Goal: Task Accomplishment & Management: Manage account settings

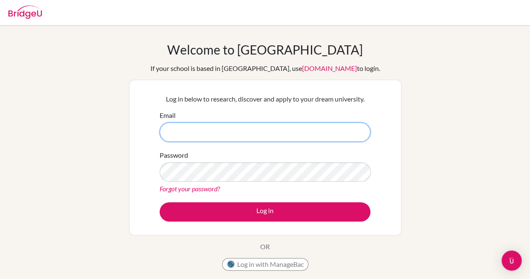
click at [272, 127] on input "Email" at bounding box center [265, 131] width 211 height 19
click at [253, 137] on input "[EMAIL_ADDRESS][DOMAIN_NAME]" at bounding box center [265, 131] width 211 height 19
type input "s"
click at [253, 137] on input "Email" at bounding box center [265, 131] width 211 height 19
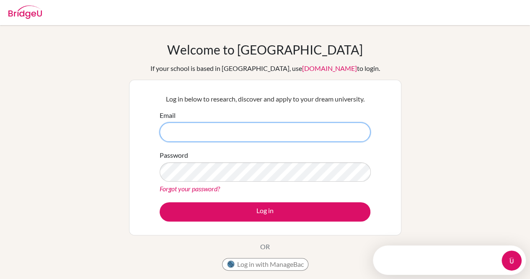
type input "suekichi1020tatsu@gmail.com"
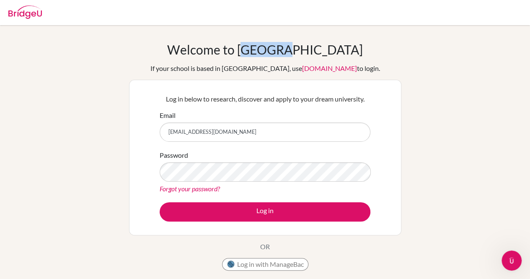
drag, startPoint x: 278, startPoint y: 52, endPoint x: 312, endPoint y: 52, distance: 33.9
click at [312, 52] on h1 "Welcome to BridgeU" at bounding box center [265, 49] width 196 height 15
copy h1 "Bridge"
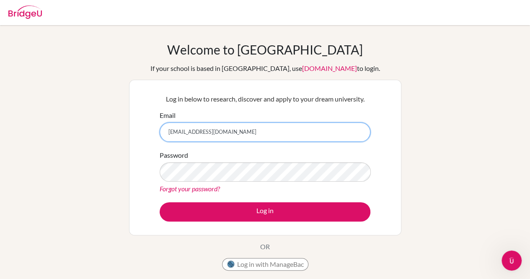
click at [240, 125] on input "suekichi1020tatsu@gmail.com" at bounding box center [265, 131] width 211 height 19
drag, startPoint x: 240, startPoint y: 125, endPoint x: 87, endPoint y: 128, distance: 153.0
click at [87, 128] on div "Welcome to BridgeU If your school is based in China, use app.bridge-u.com.cn to…" at bounding box center [265, 179] width 530 height 274
click at [191, 128] on input "Email" at bounding box center [265, 131] width 211 height 19
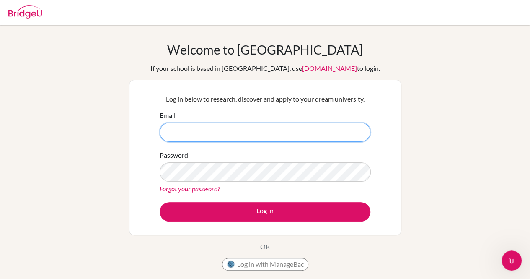
type input "[EMAIL_ADDRESS][DOMAIN_NAME]"
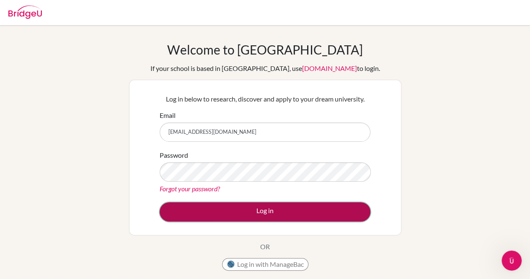
click at [233, 207] on button "Log in" at bounding box center [265, 211] width 211 height 19
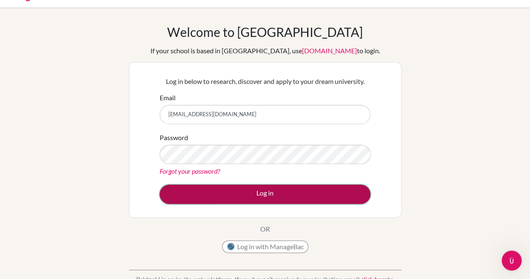
scroll to position [28, 0]
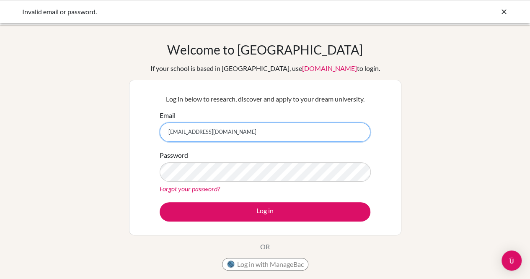
click at [268, 132] on input "[EMAIL_ADDRESS][DOMAIN_NAME]" at bounding box center [265, 131] width 211 height 19
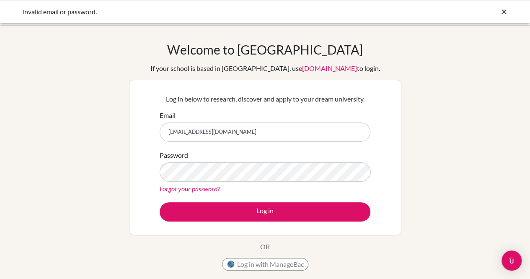
click at [184, 189] on link "Forgot your password?" at bounding box center [190, 188] width 60 height 8
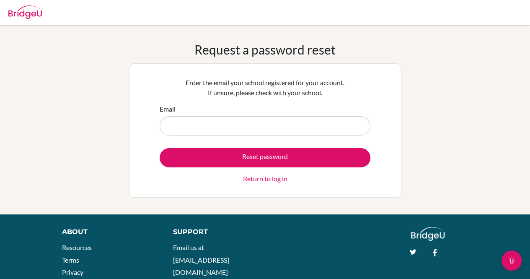
click at [235, 122] on input "Email" at bounding box center [265, 125] width 211 height 19
click at [256, 109] on div "Email" at bounding box center [265, 119] width 211 height 31
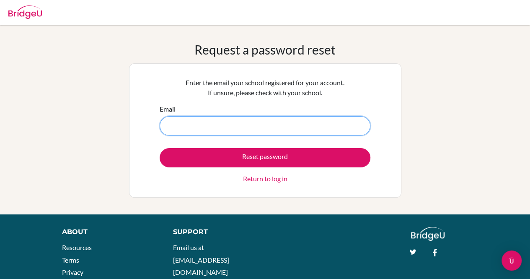
click at [307, 117] on input "Email" at bounding box center [265, 125] width 211 height 19
click at [256, 126] on input "Email" at bounding box center [265, 125] width 211 height 19
type input "s505416@asb.ac.th"
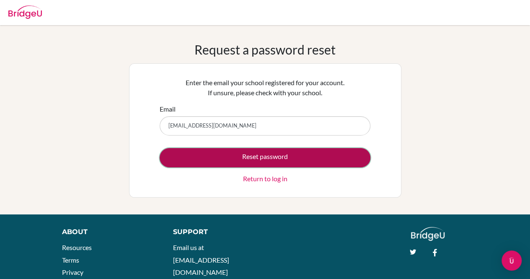
click at [249, 159] on button "Reset password" at bounding box center [265, 157] width 211 height 19
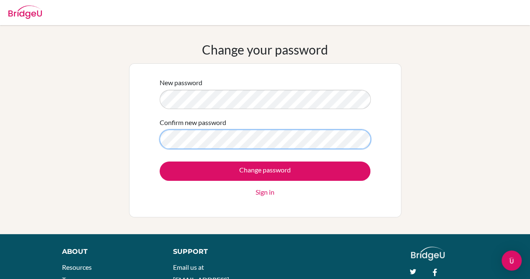
click at [160, 161] on input "Change password" at bounding box center [265, 170] width 211 height 19
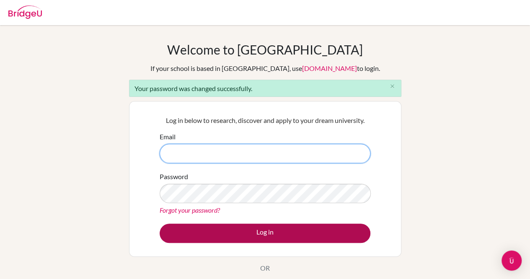
type input "s505416@asb.ac.th"
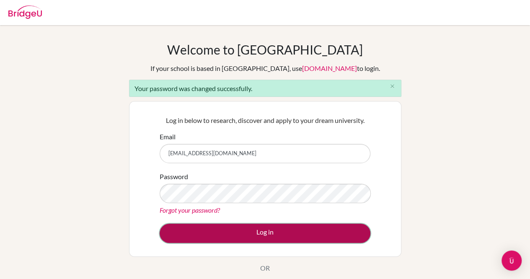
click at [241, 229] on button "Log in" at bounding box center [265, 232] width 211 height 19
